Goal: Information Seeking & Learning: Learn about a topic

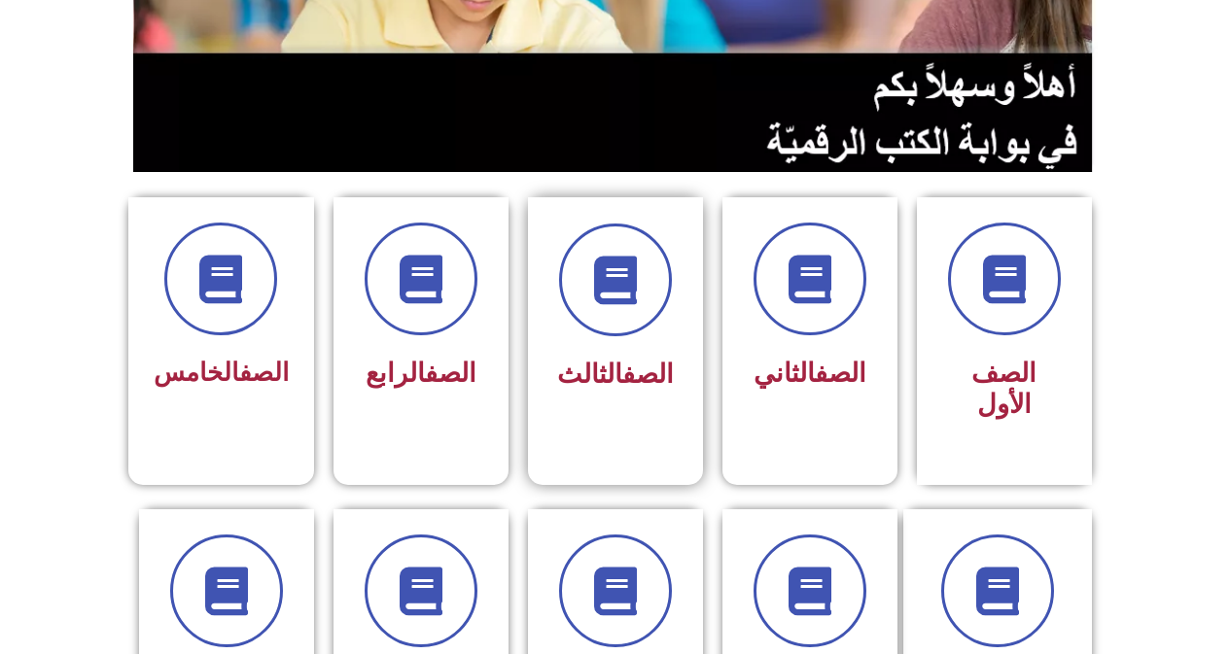
scroll to position [389, 0]
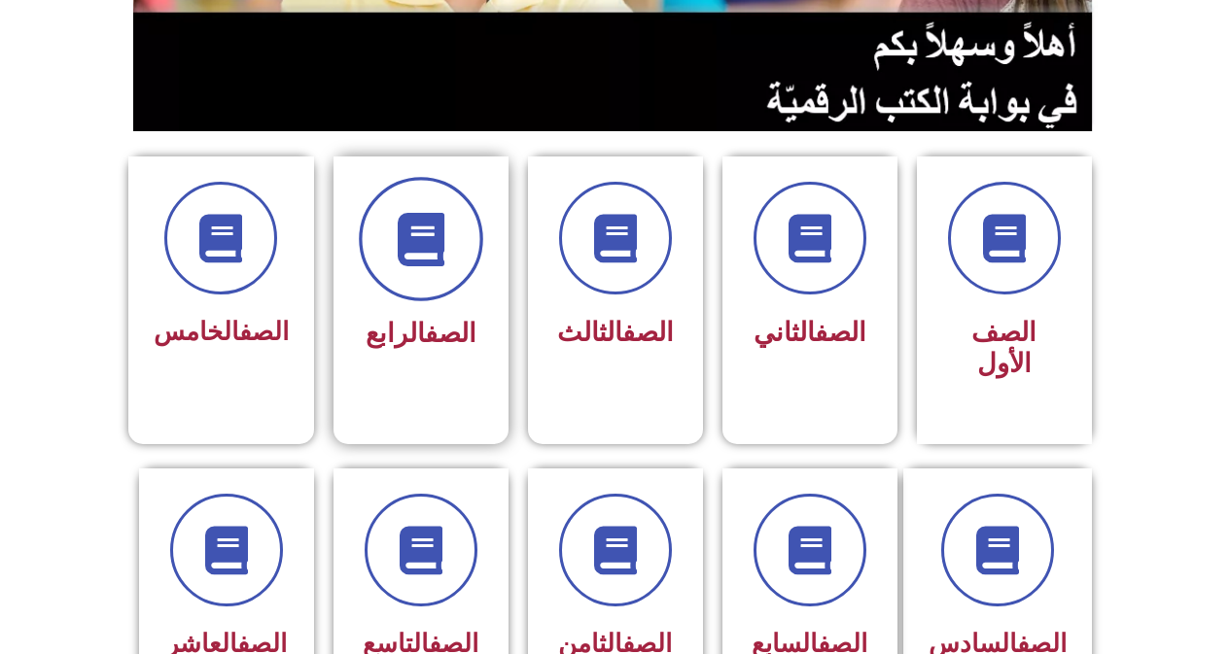
click at [451, 275] on span at bounding box center [421, 239] width 124 height 124
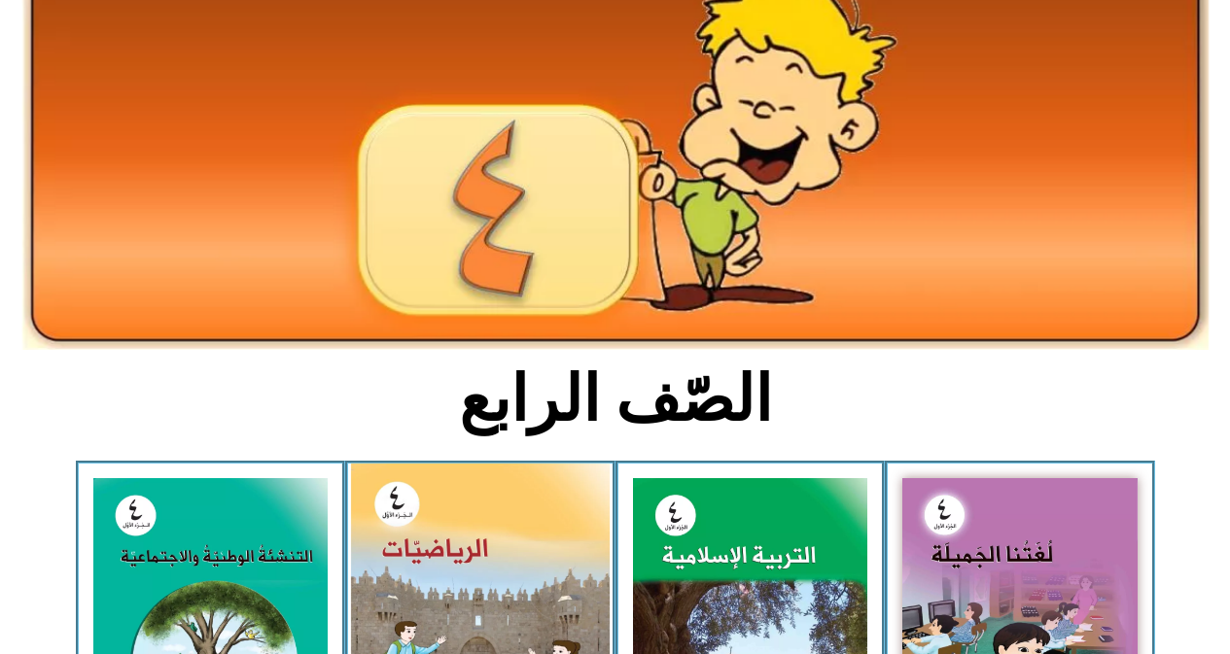
scroll to position [389, 0]
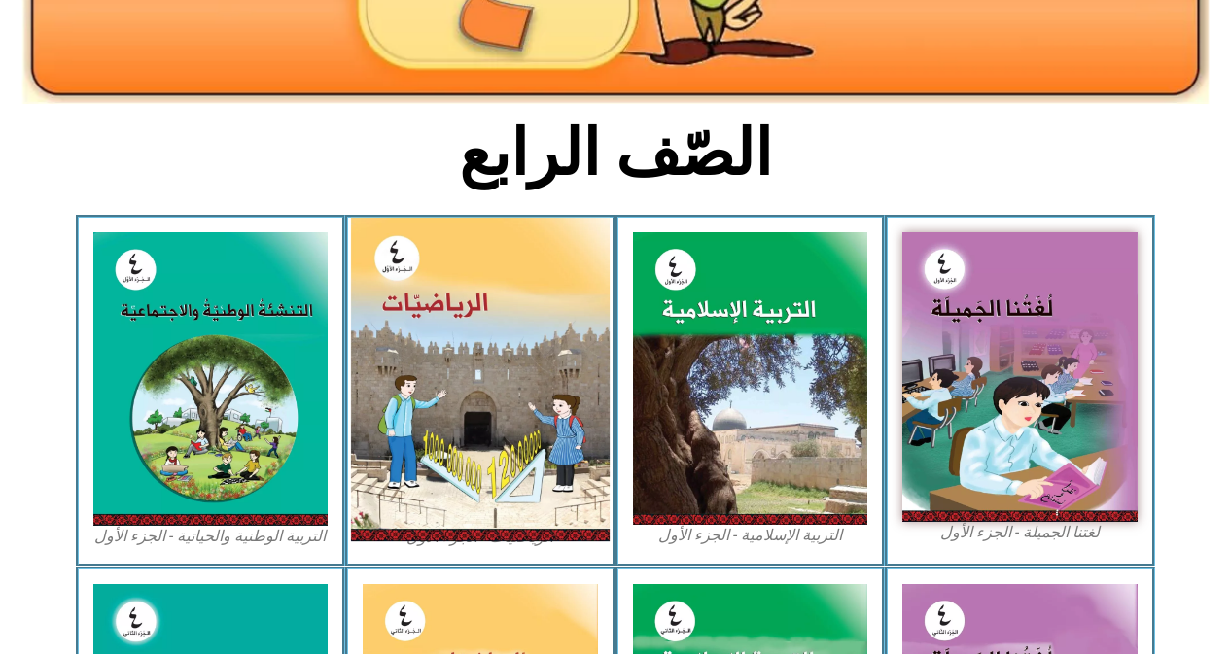
click at [435, 287] on img at bounding box center [480, 380] width 259 height 324
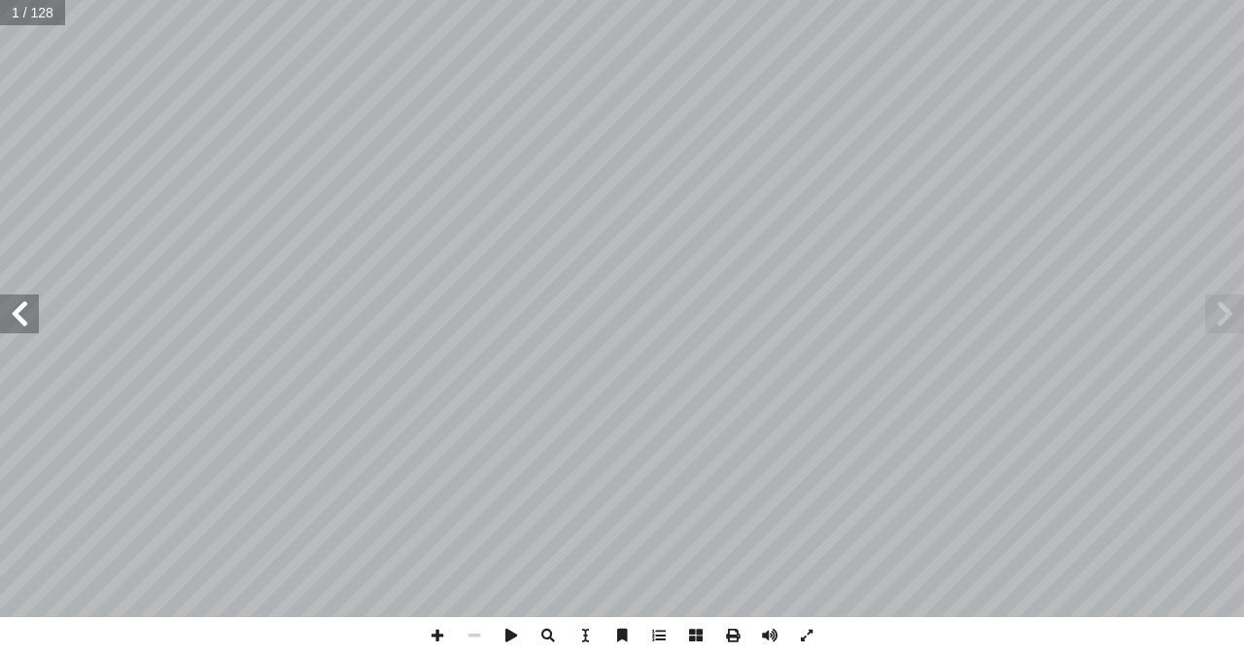
click at [25, 321] on span at bounding box center [19, 314] width 39 height 39
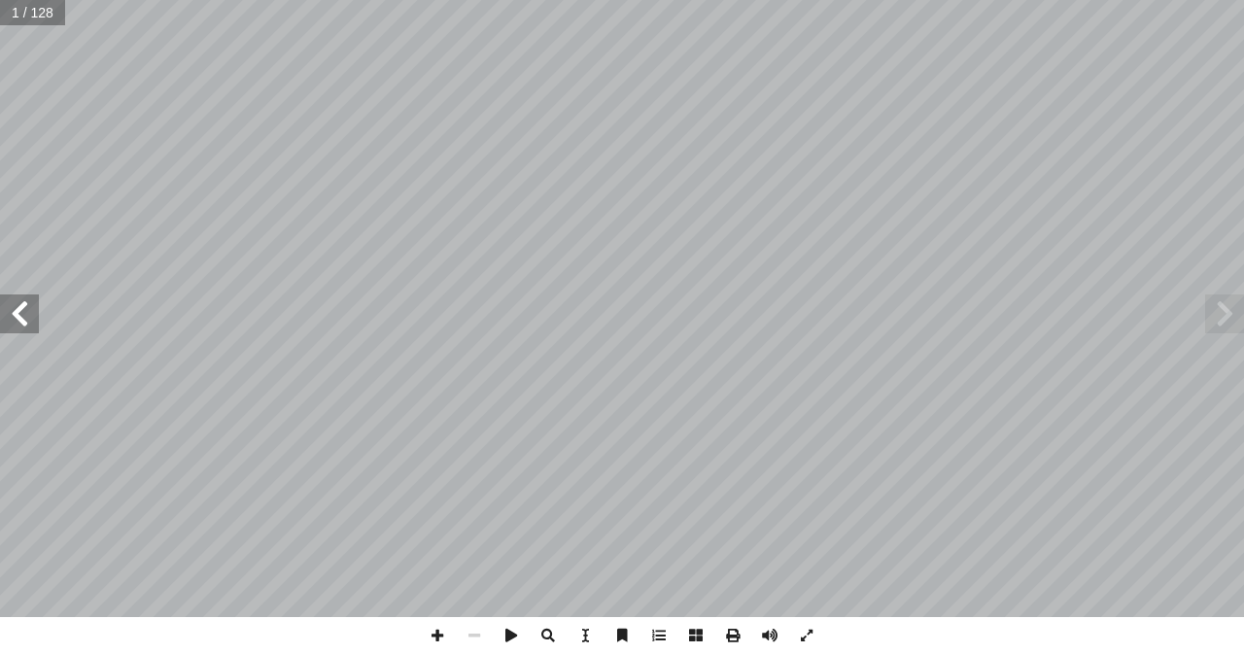
click at [25, 321] on span at bounding box center [19, 314] width 39 height 39
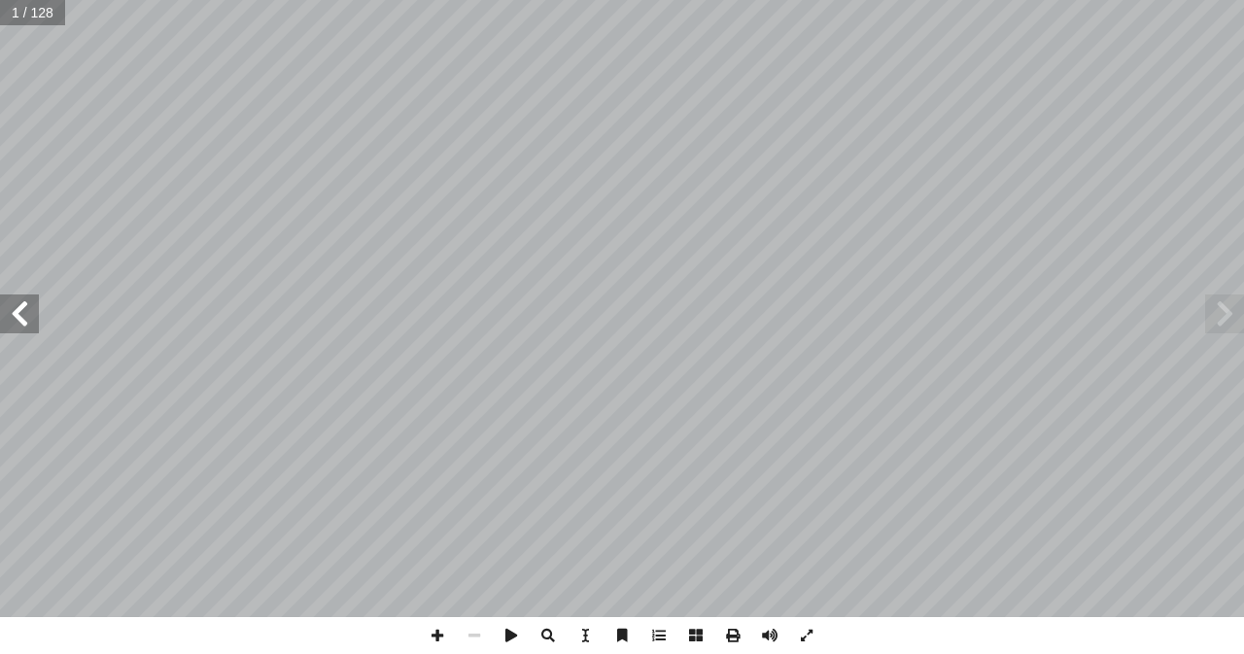
click at [25, 321] on span at bounding box center [19, 314] width 39 height 39
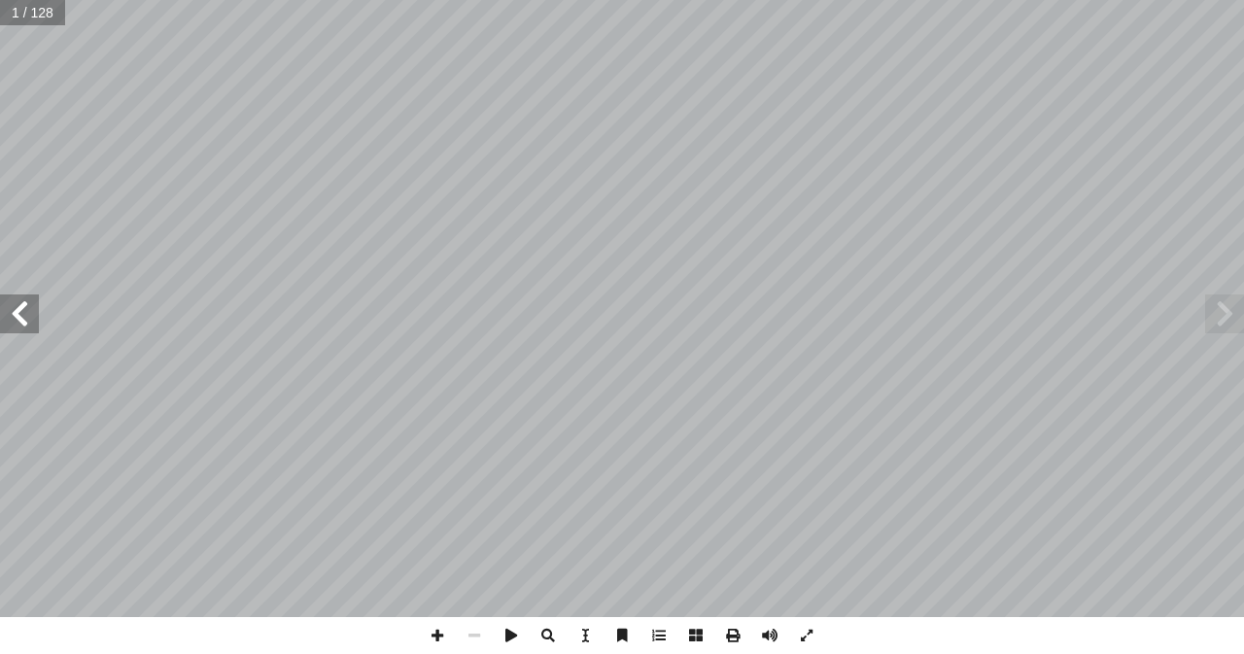
click at [25, 321] on span at bounding box center [19, 314] width 39 height 39
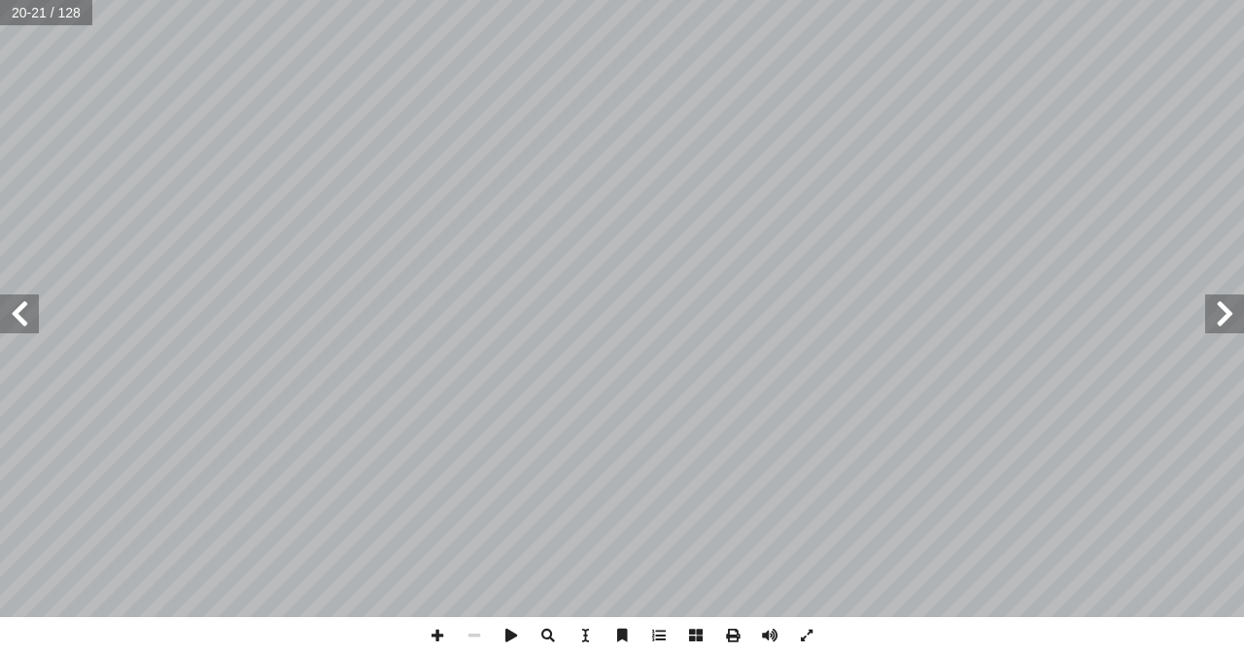
click at [25, 321] on span at bounding box center [19, 314] width 39 height 39
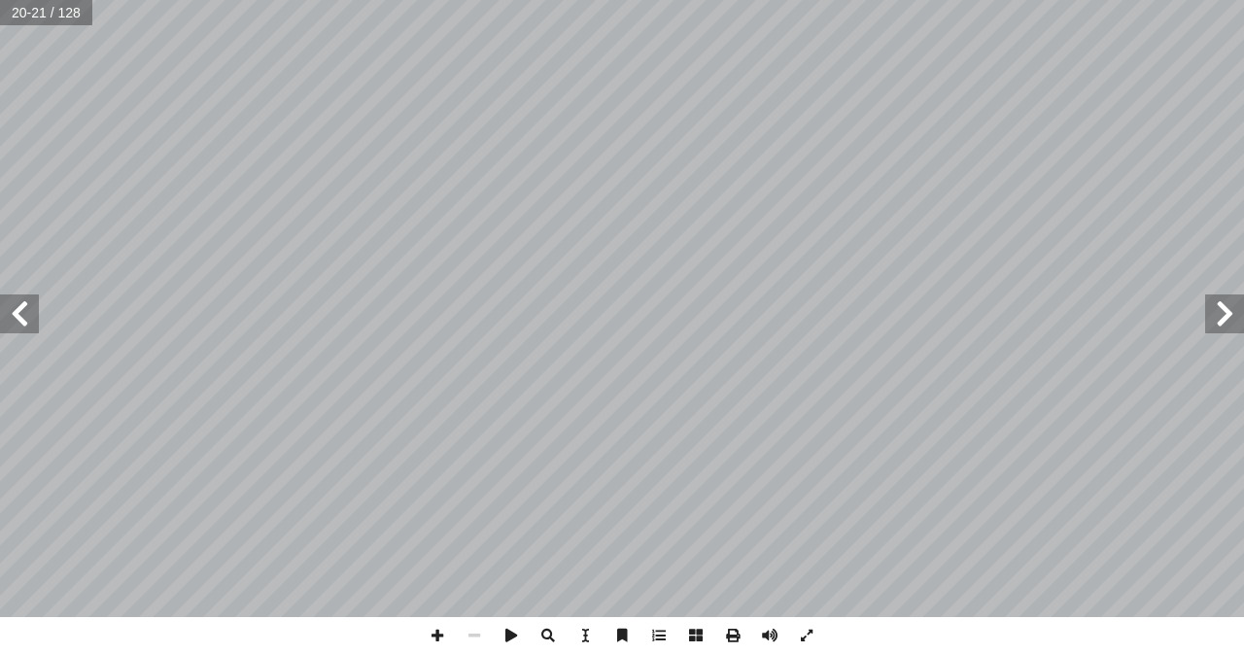
click at [25, 321] on span at bounding box center [19, 314] width 39 height 39
click at [26, 314] on span at bounding box center [19, 314] width 39 height 39
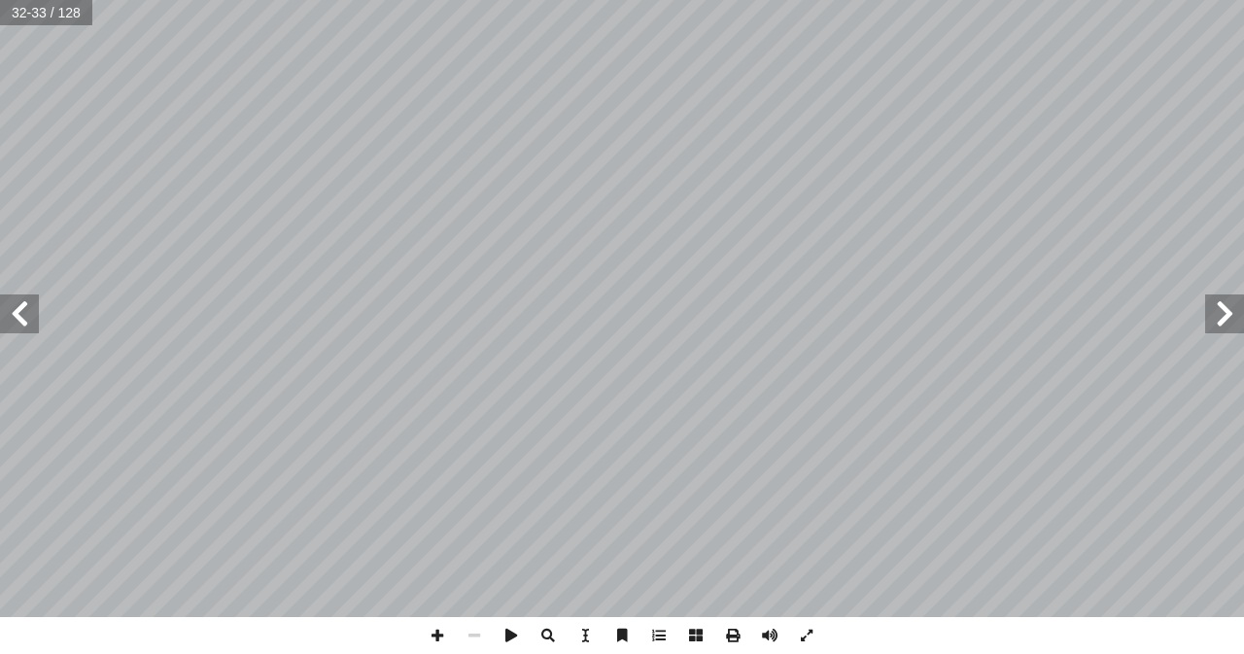
click at [28, 313] on span at bounding box center [19, 314] width 39 height 39
click at [440, 643] on span at bounding box center [437, 635] width 37 height 37
click at [464, 635] on span at bounding box center [474, 635] width 37 height 37
click at [440, 638] on span at bounding box center [437, 635] width 37 height 37
click at [606, 177] on html "الصفحة الرئيسية الصف الأول الصف الثاني الصف الثالث الصف الرابع الصف الخامس الصف…" at bounding box center [622, 88] width 1244 height 177
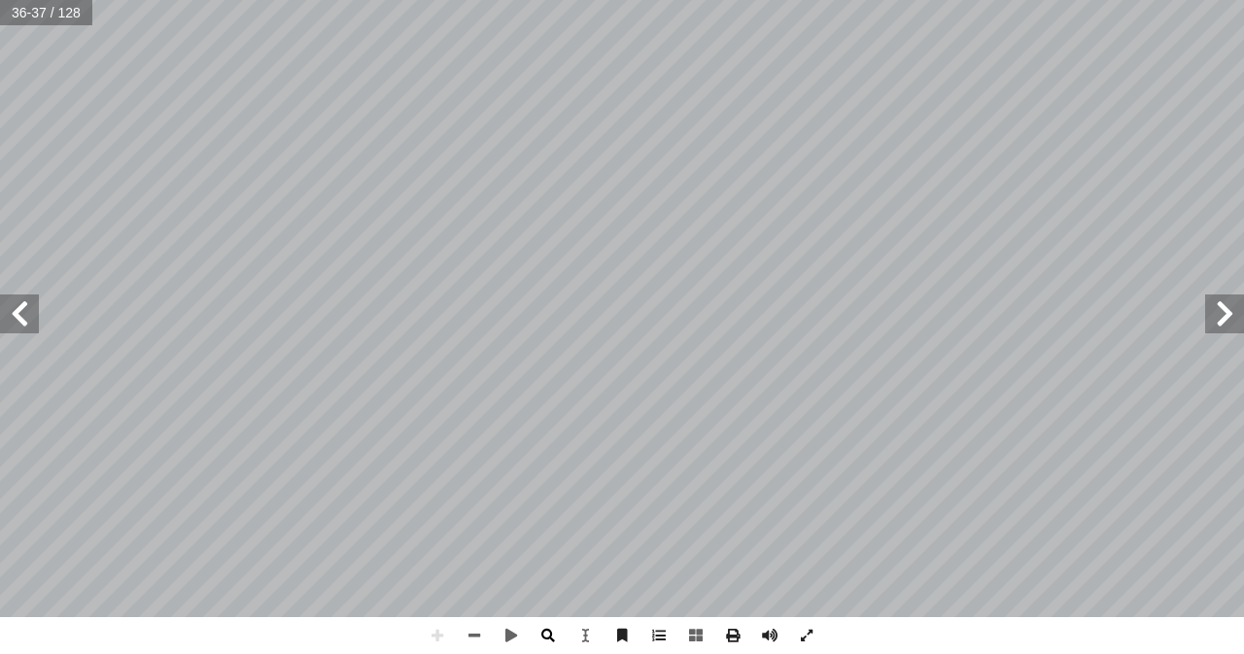
click at [553, 631] on div "٣ 2 ُ رس َّ الد ٣ تلاف ْ اس َ الملايين دون َ ن ْ ضم ُ رح ّ الط ساحتها ِ غ م ُ ل…" at bounding box center [622, 327] width 1244 height 654
click at [475, 641] on span at bounding box center [474, 635] width 37 height 37
drag, startPoint x: 1224, startPoint y: 324, endPoint x: 1235, endPoint y: 305, distance: 21.3
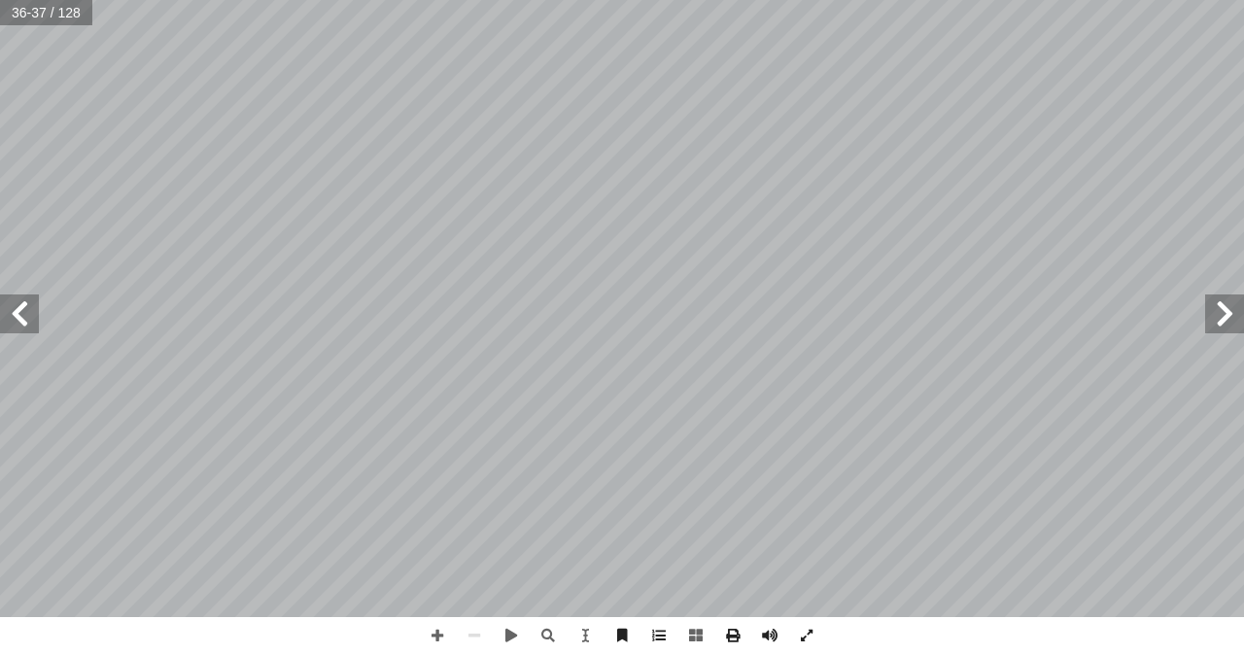
click at [1235, 305] on span at bounding box center [1224, 314] width 39 height 39
click at [1173, 298] on div "ُ رس َّ الد 2 الملايين مع حمل َ ن ْ م ِ ض ُ ع ْ الجم ع: ْ الجم َ ناتج ُ د ِ ج أ…" at bounding box center [622, 308] width 1244 height 617
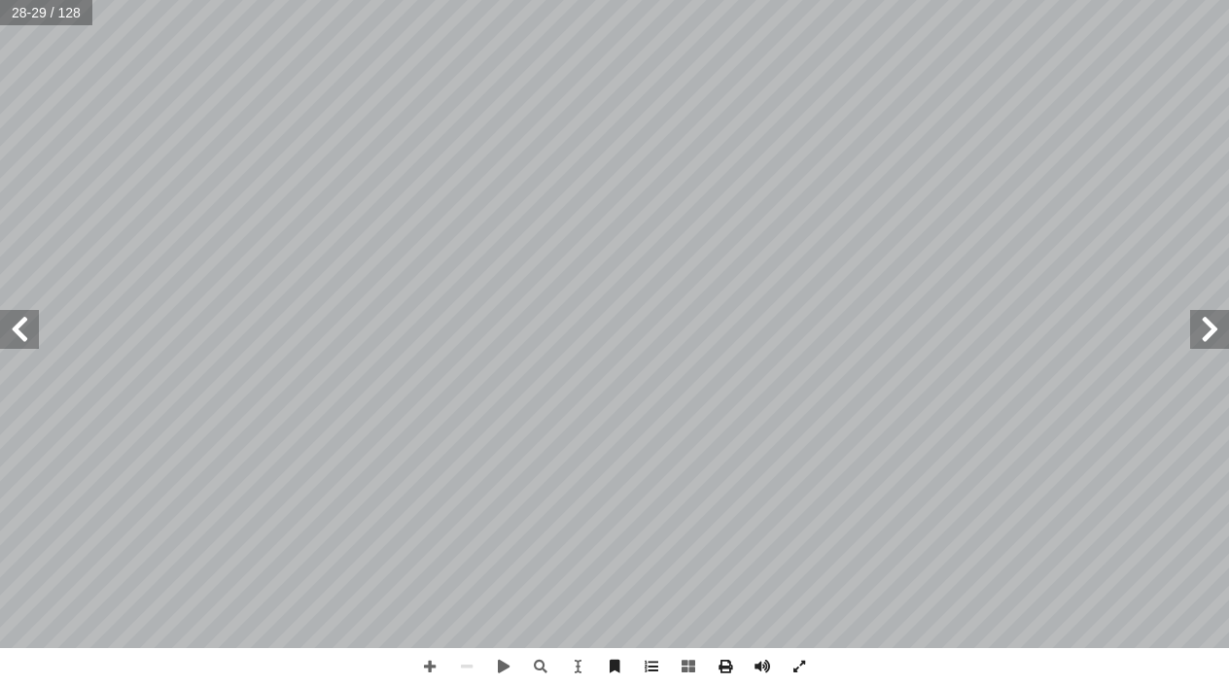
drag, startPoint x: 1211, startPoint y: 330, endPoint x: 20, endPoint y: 320, distance: 1190.9
click at [20, 321] on span at bounding box center [19, 329] width 39 height 39
drag, startPoint x: 21, startPoint y: 310, endPoint x: 27, endPoint y: 336, distance: 26.9
click at [27, 337] on div "2 ٨ : ِ ع ْ الجم َ ناتج ُ جد ً أ ا ٣ ب 7 4 2 ٠ 2 9 ٨ 5 ٣ ٣ ٠ ١ + 6 ٠ 6 5 4 ١ 9 …" at bounding box center [614, 324] width 1229 height 648
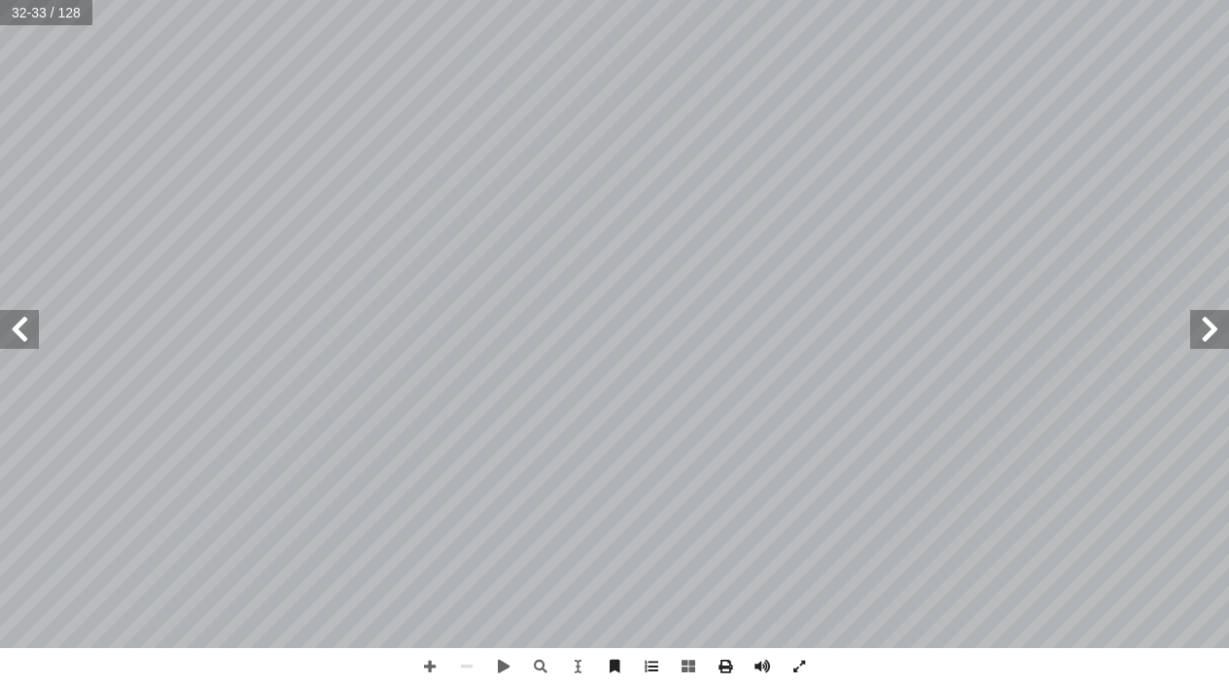
click at [23, 321] on span at bounding box center [19, 329] width 39 height 39
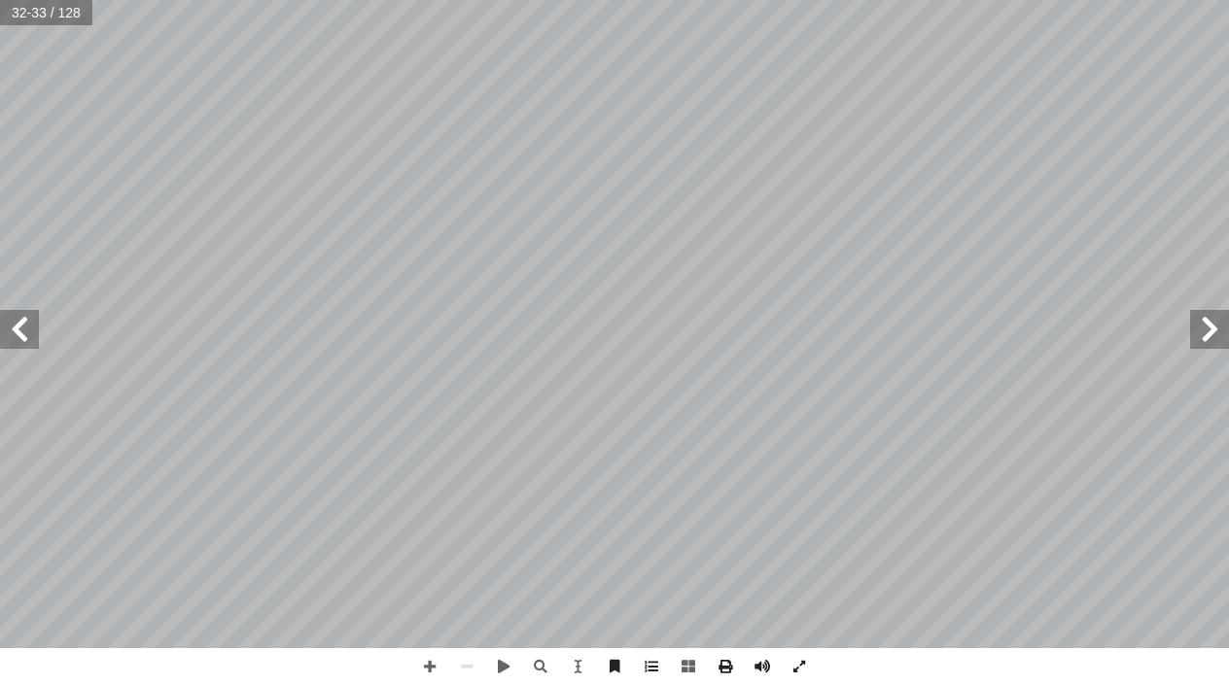
click at [23, 321] on span at bounding box center [19, 329] width 39 height 39
